Goal: Use online tool/utility

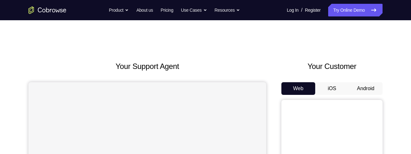
click at [358, 91] on button "Android" at bounding box center [366, 88] width 34 height 13
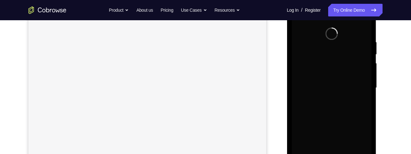
scroll to position [226, 0]
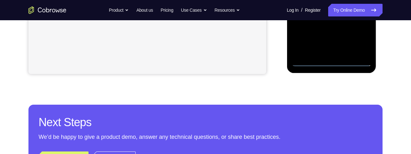
scroll to position [91, 0]
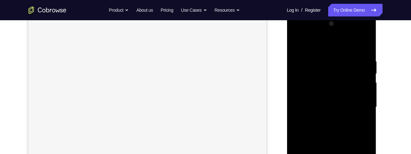
click at [315, 45] on div at bounding box center [331, 107] width 80 height 177
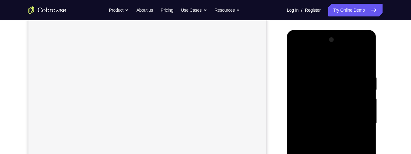
click at [358, 120] on div at bounding box center [331, 123] width 80 height 177
click at [322, 154] on div at bounding box center [331, 123] width 80 height 177
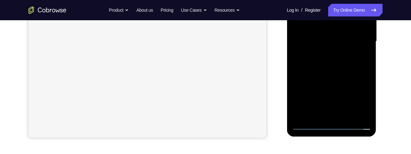
click at [335, 34] on div at bounding box center [331, 41] width 80 height 177
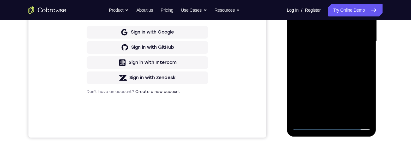
scroll to position [130, 0]
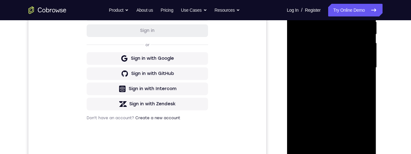
click at [339, 53] on div at bounding box center [331, 67] width 80 height 177
click at [333, 68] on div at bounding box center [331, 67] width 80 height 177
click at [333, 87] on div at bounding box center [331, 67] width 80 height 177
click at [350, 94] on div at bounding box center [331, 67] width 80 height 177
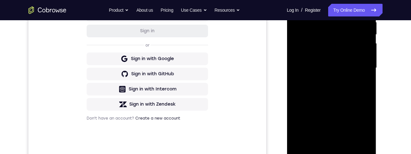
click at [327, 85] on div at bounding box center [331, 67] width 80 height 177
click at [335, 92] on div at bounding box center [331, 67] width 80 height 177
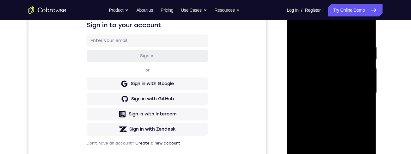
scroll to position [105, 0]
click at [324, 42] on div at bounding box center [331, 93] width 80 height 177
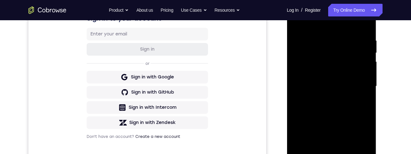
scroll to position [112, 0]
click at [358, 87] on div at bounding box center [331, 85] width 80 height 177
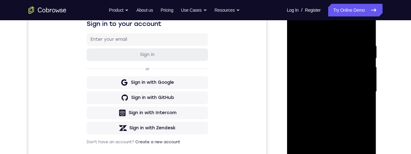
scroll to position [94, 0]
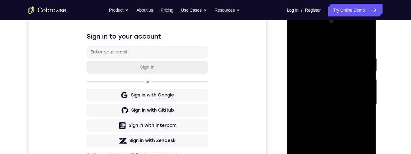
click at [364, 45] on div at bounding box center [331, 104] width 80 height 177
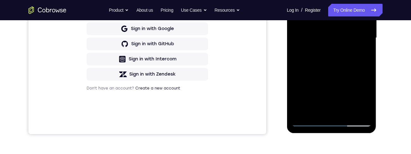
scroll to position [165, 0]
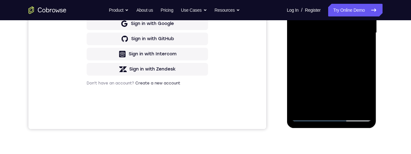
click at [349, 108] on div at bounding box center [331, 32] width 80 height 177
click at [333, 67] on div at bounding box center [331, 32] width 80 height 177
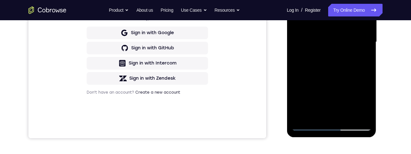
click at [327, 36] on div at bounding box center [331, 42] width 80 height 177
click at [361, 59] on div at bounding box center [331, 42] width 80 height 177
click at [362, 57] on div at bounding box center [331, 42] width 80 height 177
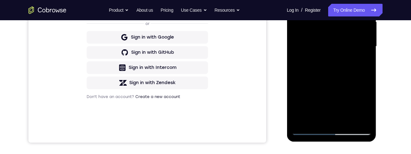
click at [298, 0] on div at bounding box center [331, 46] width 80 height 177
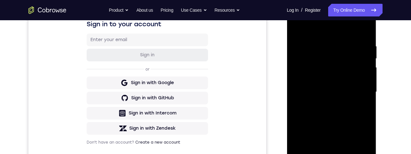
click at [323, 104] on div at bounding box center [331, 91] width 80 height 177
click at [386, 96] on div "Your Support Agent Your Customer Web iOS Android Next Steps We’d be happy to gi…" at bounding box center [205, 122] width 405 height 417
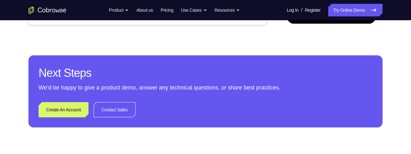
scroll to position [267, 0]
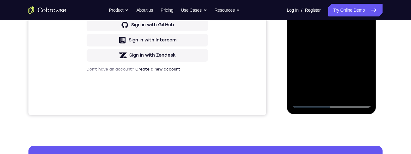
click at [362, 34] on div at bounding box center [331, 18] width 80 height 177
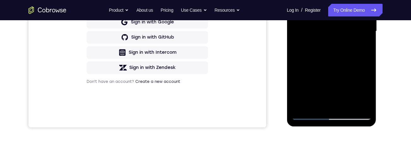
scroll to position [166, 0]
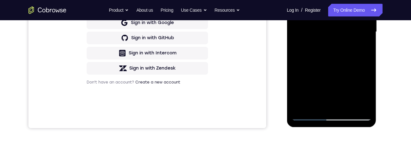
click at [363, 48] on div at bounding box center [331, 31] width 80 height 177
click at [300, 0] on div at bounding box center [331, 31] width 80 height 177
click at [328, 28] on div at bounding box center [331, 31] width 80 height 177
click at [362, 49] on div at bounding box center [331, 31] width 80 height 177
click at [365, 48] on div at bounding box center [331, 31] width 80 height 177
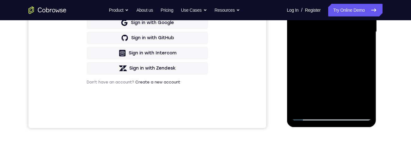
click at [297, 0] on div at bounding box center [331, 31] width 80 height 177
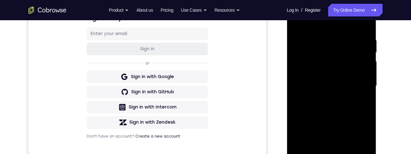
scroll to position [126, 0]
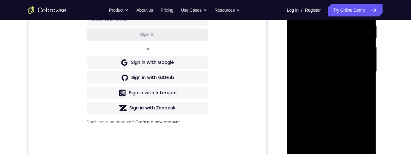
click at [298, 9] on div at bounding box center [331, 71] width 80 height 177
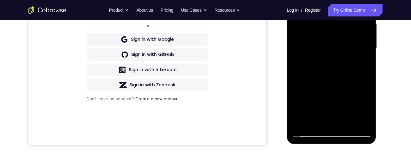
scroll to position [150, 0]
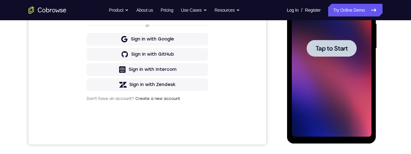
click at [334, 46] on span "Tap to Start" at bounding box center [331, 48] width 32 height 6
click at [80, 115] on div "Sign in to your account Sign in or Sign in with Google Sign in with GitHub Sign…" at bounding box center [147, 39] width 238 height 212
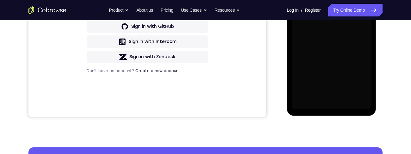
scroll to position [53, 0]
